Goal: Information Seeking & Learning: Learn about a topic

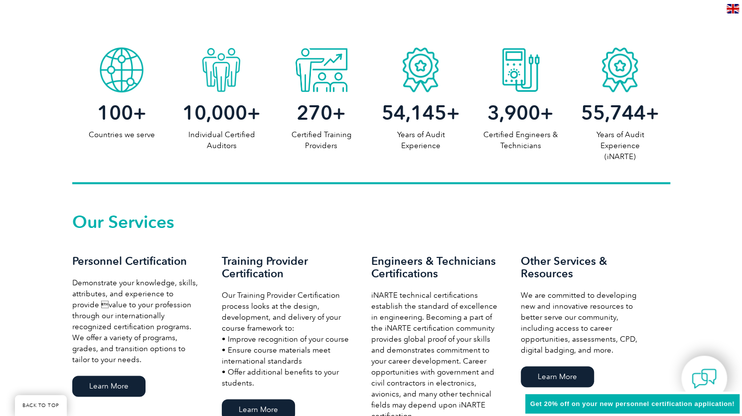
scroll to position [505, 0]
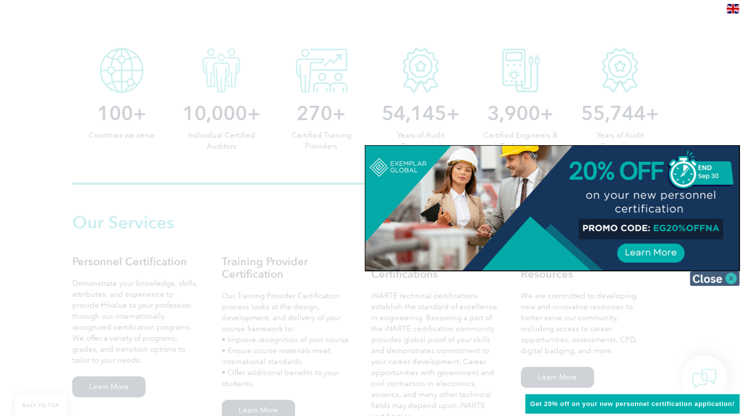
click at [725, 281] on img at bounding box center [715, 278] width 50 height 15
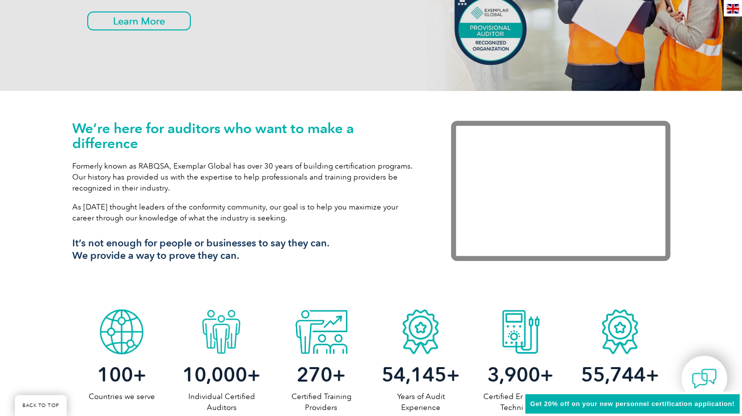
scroll to position [0, 0]
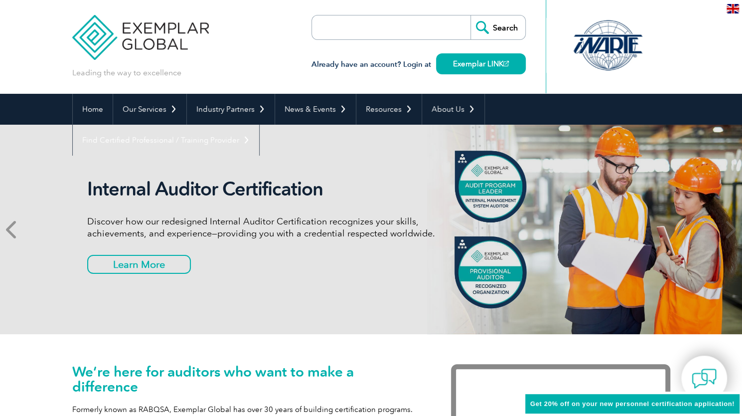
click at [8, 229] on icon at bounding box center [12, 229] width 12 height 0
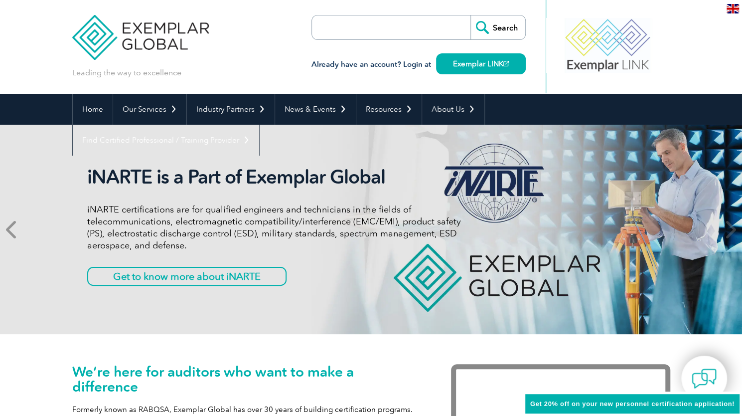
click at [8, 229] on icon at bounding box center [12, 229] width 12 height 0
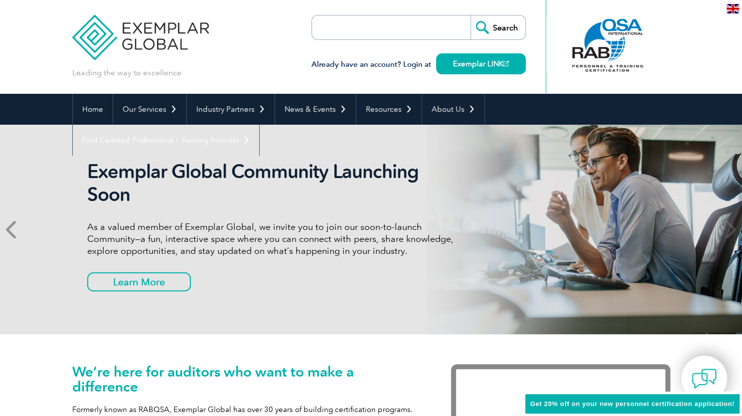
click at [8, 229] on icon at bounding box center [12, 229] width 12 height 0
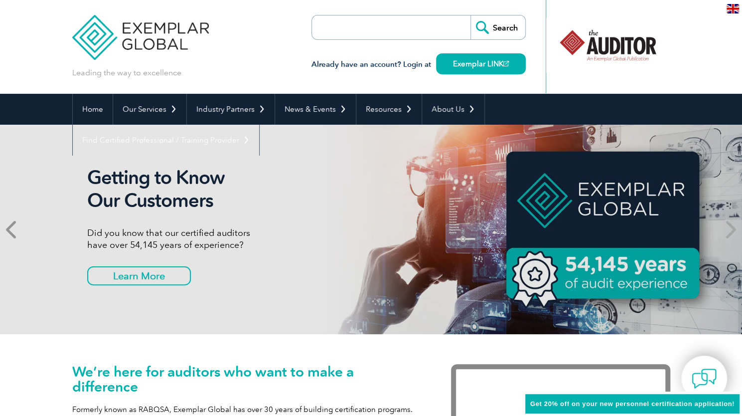
click at [8, 229] on icon at bounding box center [12, 229] width 12 height 0
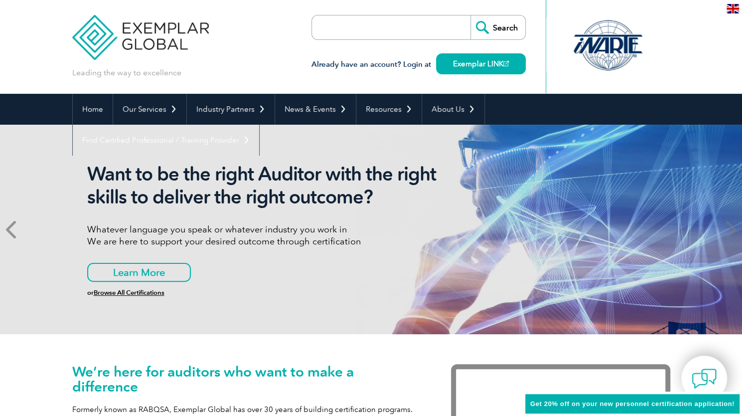
click at [8, 229] on icon at bounding box center [12, 229] width 12 height 0
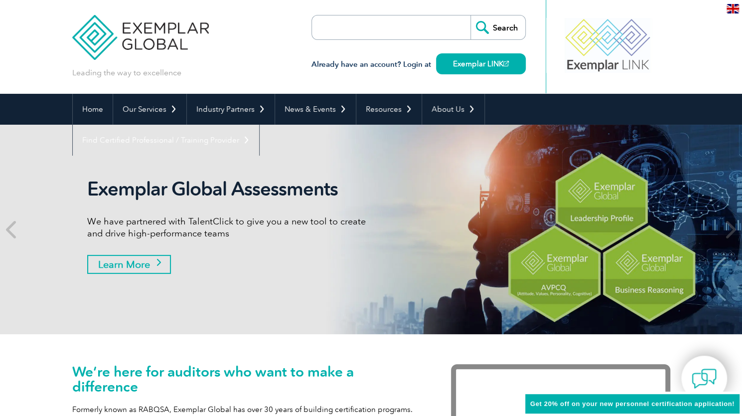
click at [133, 264] on link "Learn More" at bounding box center [129, 264] width 84 height 19
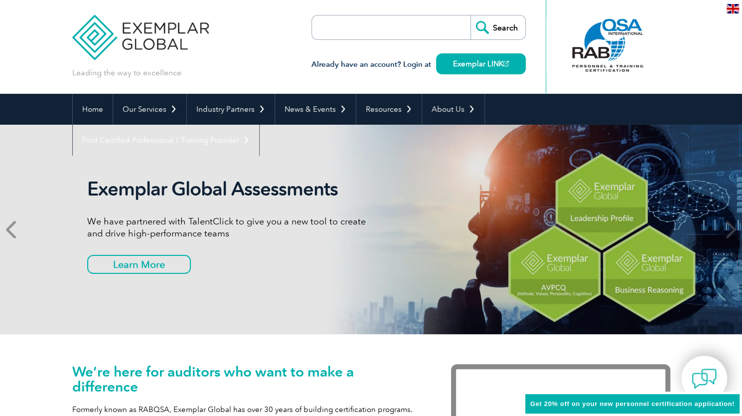
click at [14, 229] on icon at bounding box center [12, 229] width 12 height 0
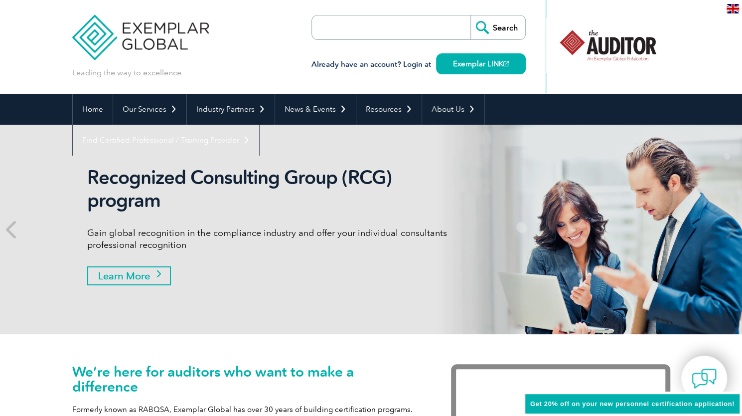
click at [148, 274] on link "Learn More" at bounding box center [129, 275] width 84 height 19
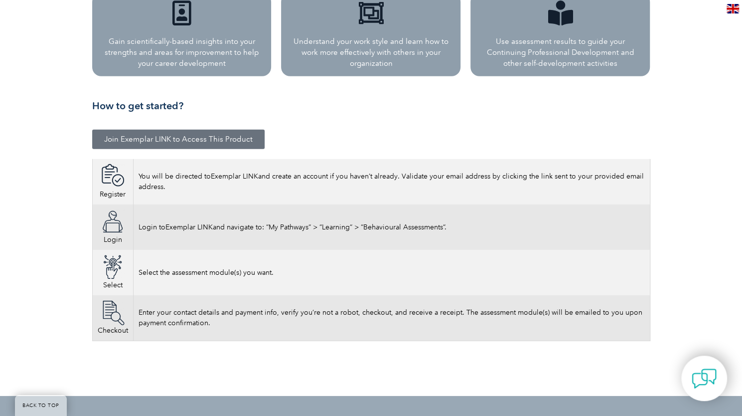
scroll to position [1657, 0]
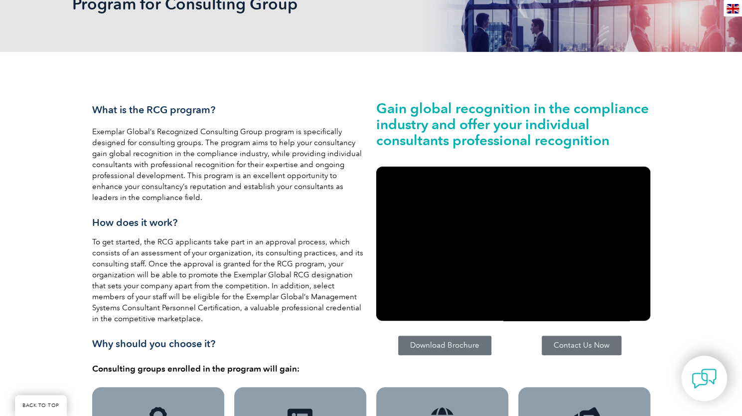
scroll to position [187, 0]
